Goal: Task Accomplishment & Management: Use online tool/utility

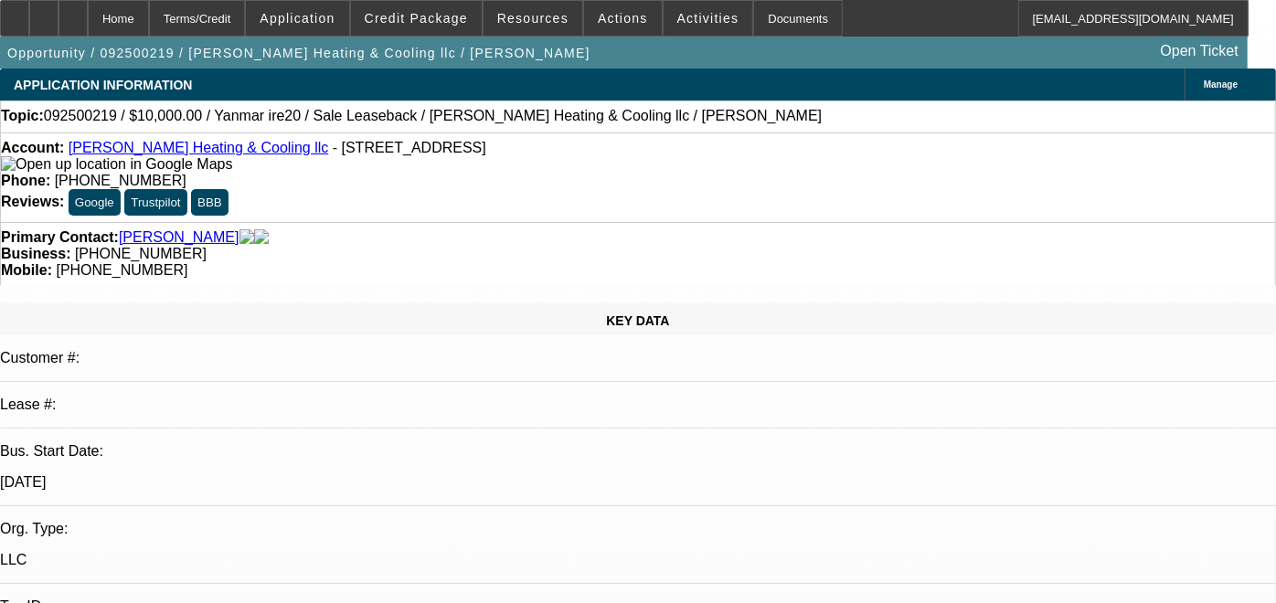
select select "0"
select select "2"
select select "0"
select select "1"
select select "2"
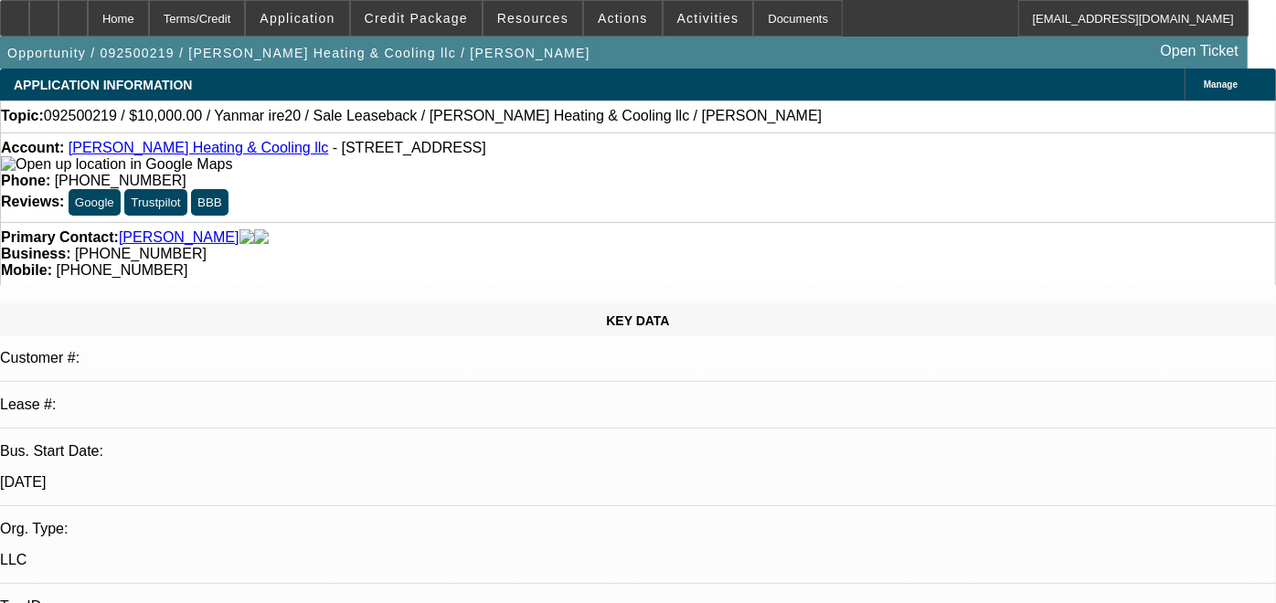
select select "6"
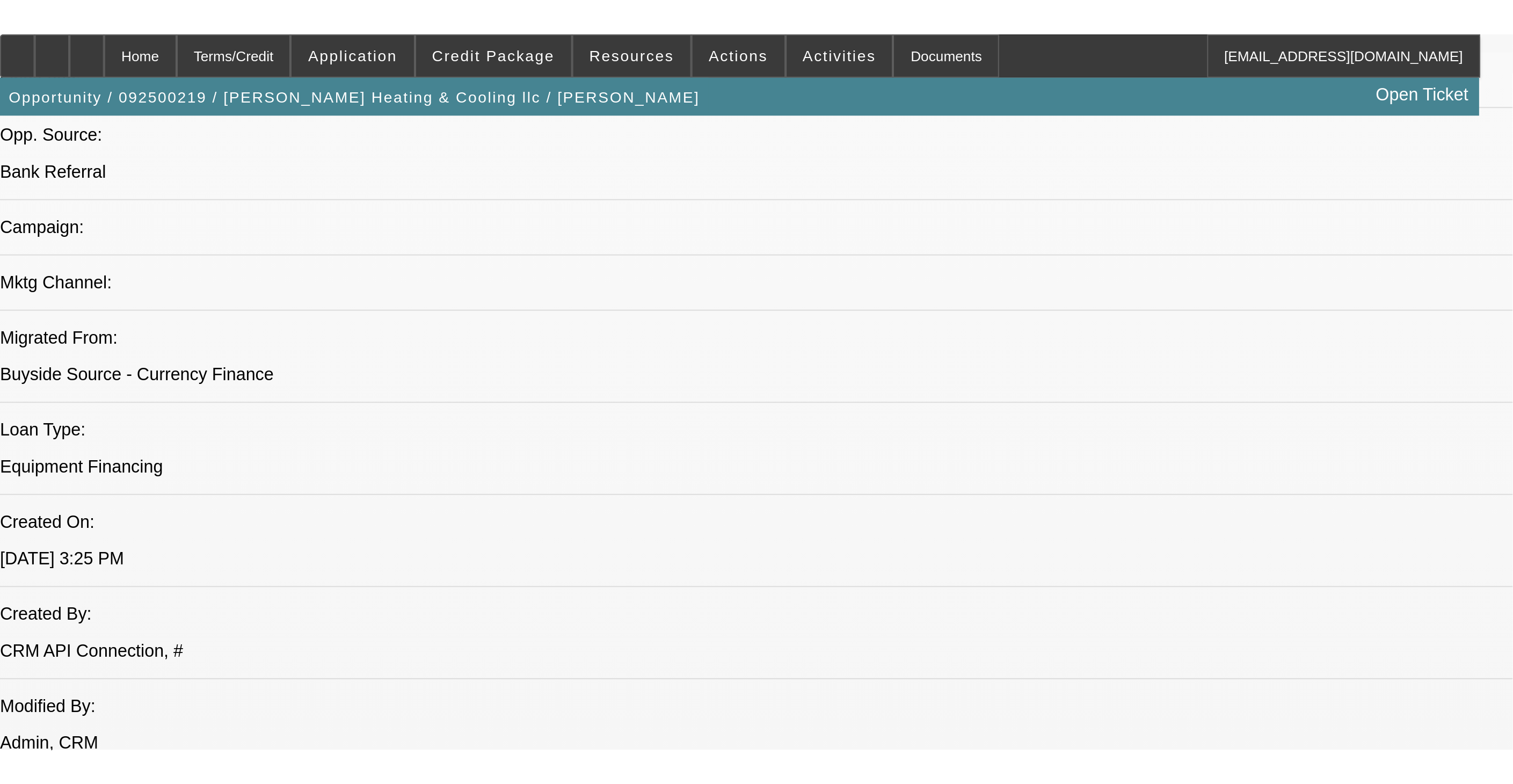
scroll to position [716, 0]
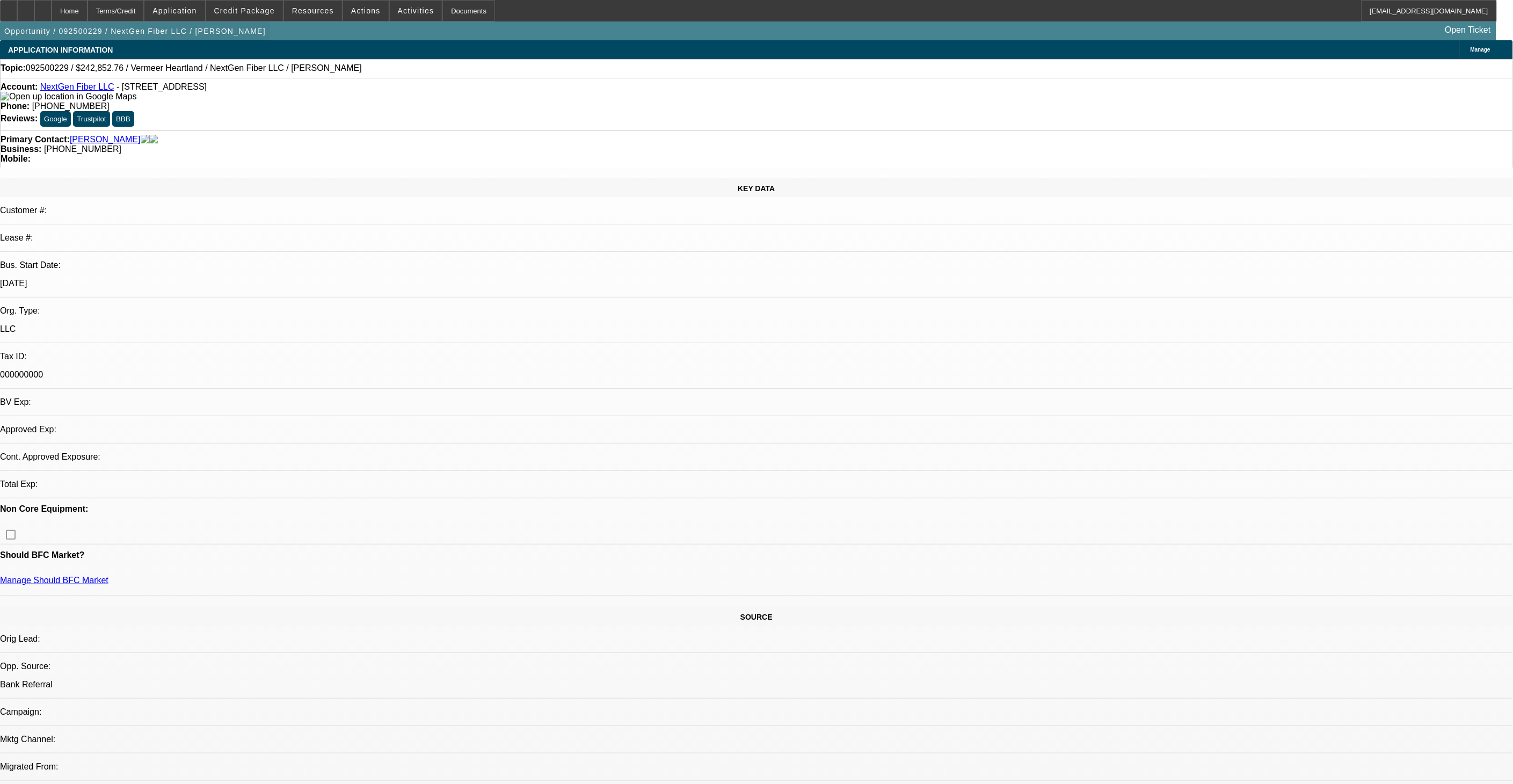
select select "0"
select select "2"
select select "0.1"
select select "4"
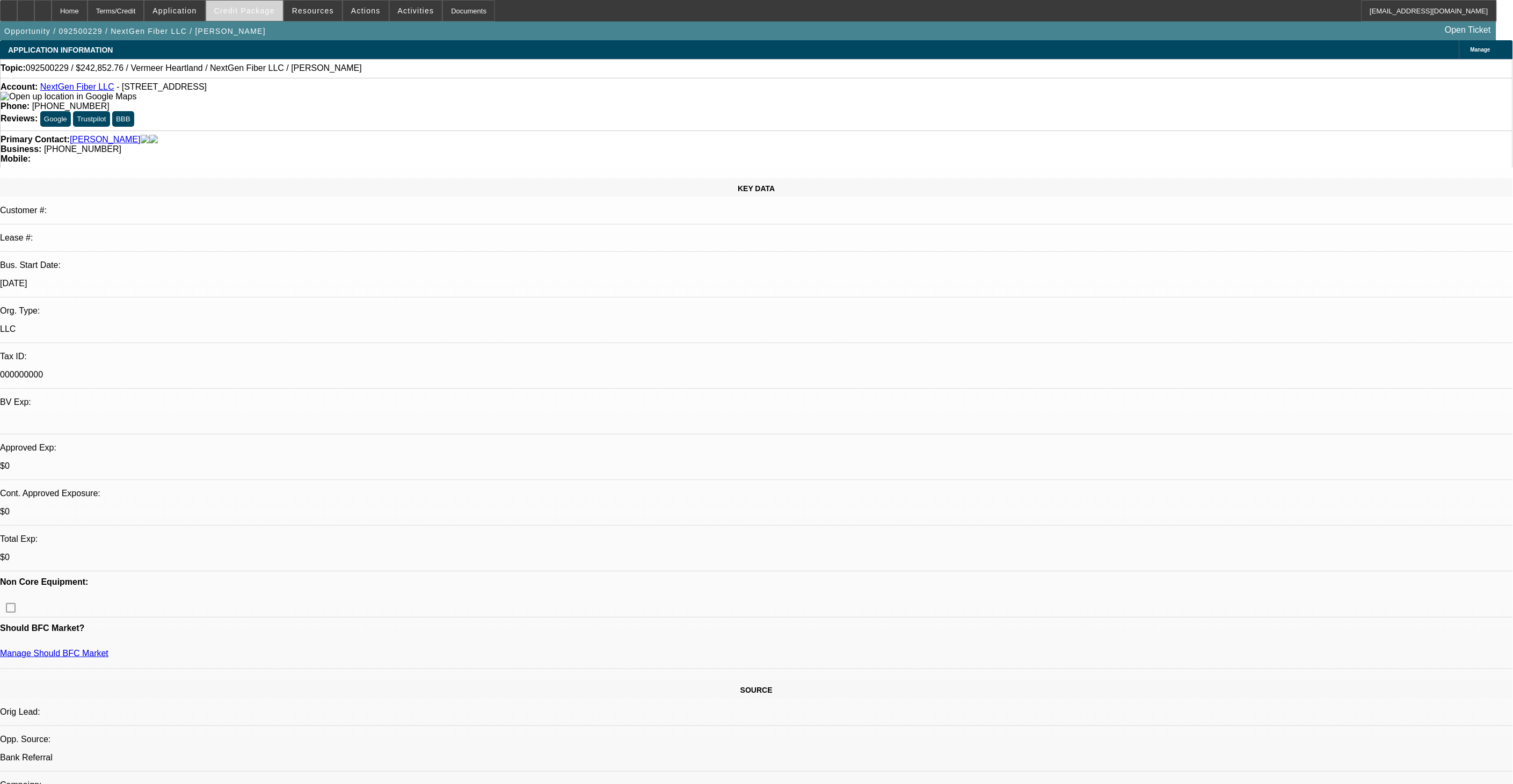
click at [280, 15] on span at bounding box center [244, 11] width 77 height 26
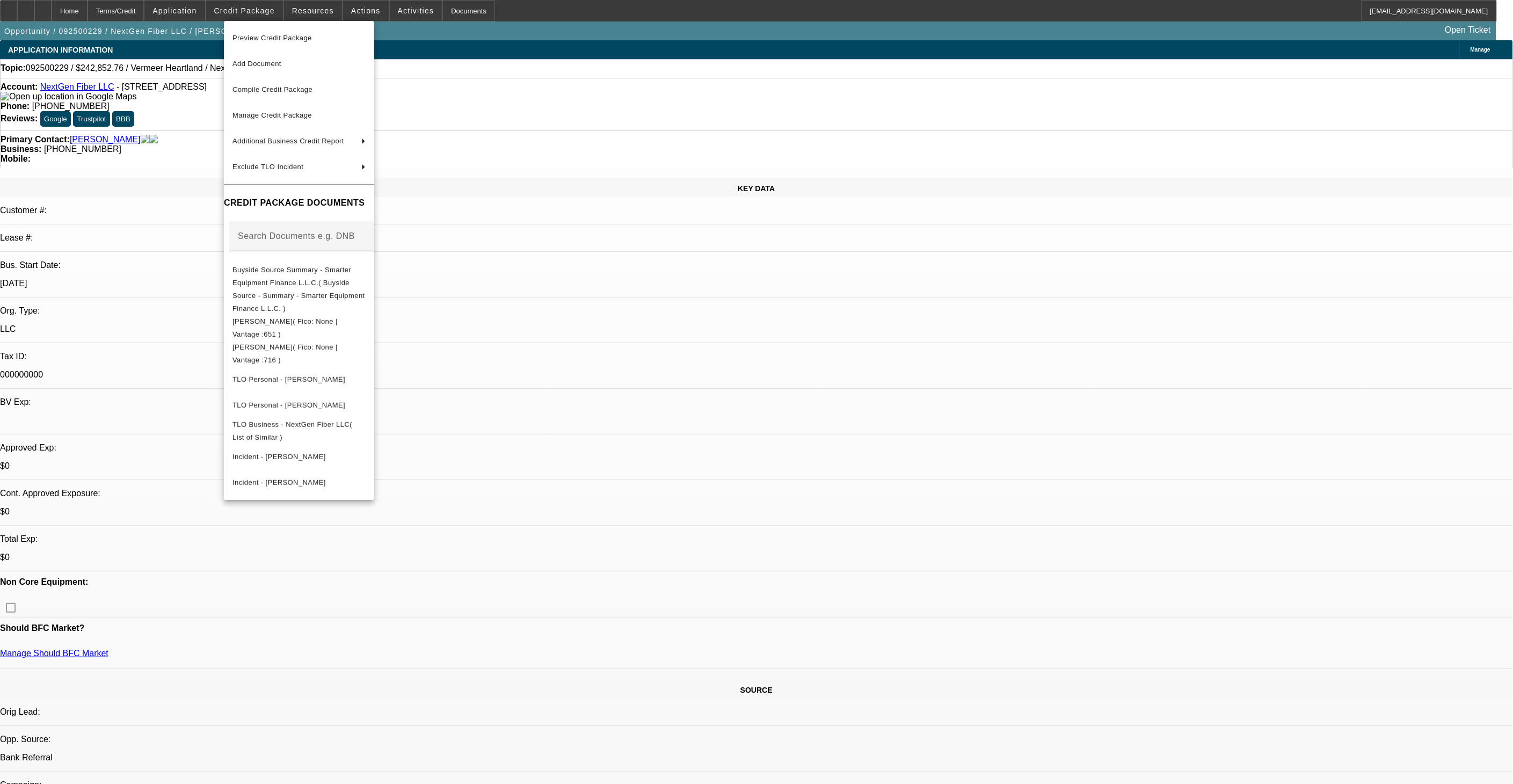
click at [682, 426] on div at bounding box center [757, 392] width 1513 height 784
